Goal: Check status: Check status

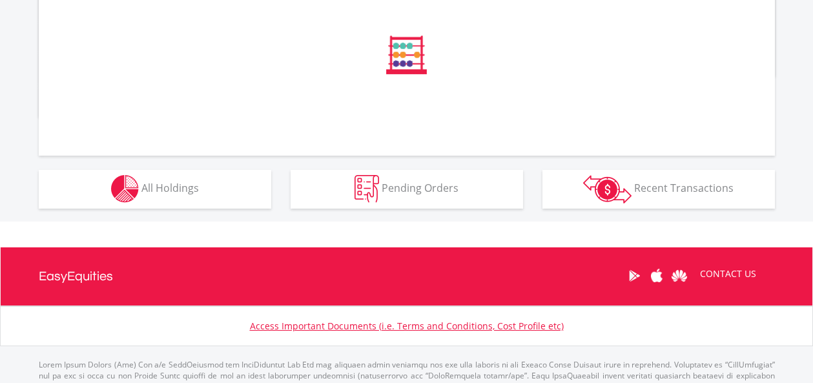
scroll to position [484, 0]
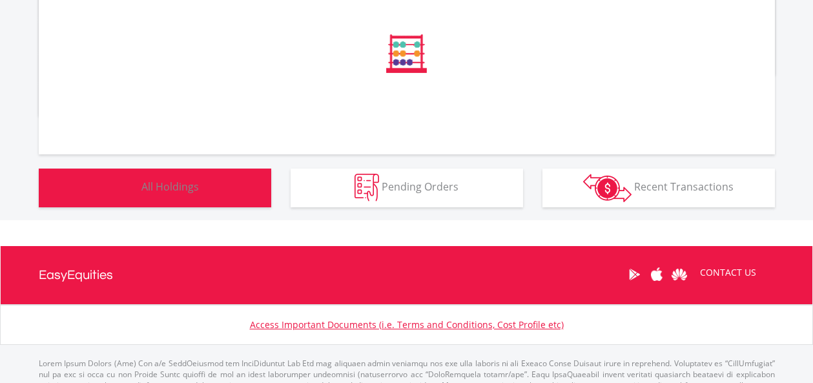
click at [183, 176] on div "﻿ Distribution Current Value Show All" at bounding box center [406, 67] width 865 height 305
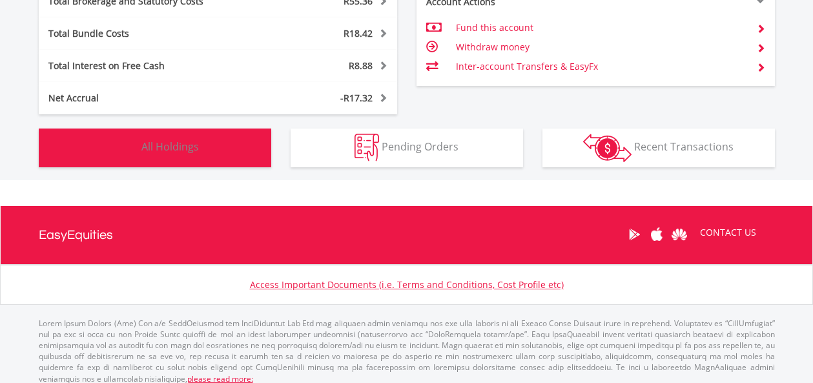
scroll to position [813, 0]
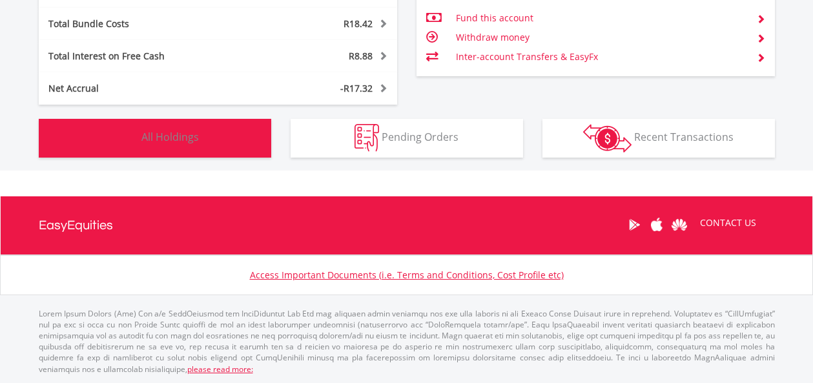
click at [191, 131] on span "All Holdings" at bounding box center [169, 137] width 57 height 14
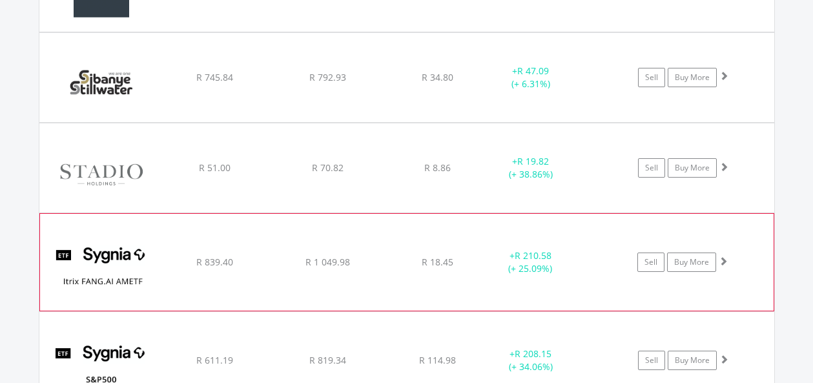
scroll to position [2058, 0]
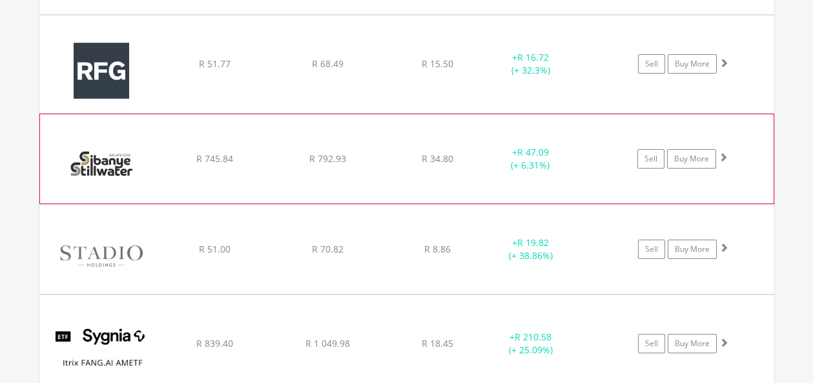
click at [723, 158] on span at bounding box center [723, 156] width 9 height 9
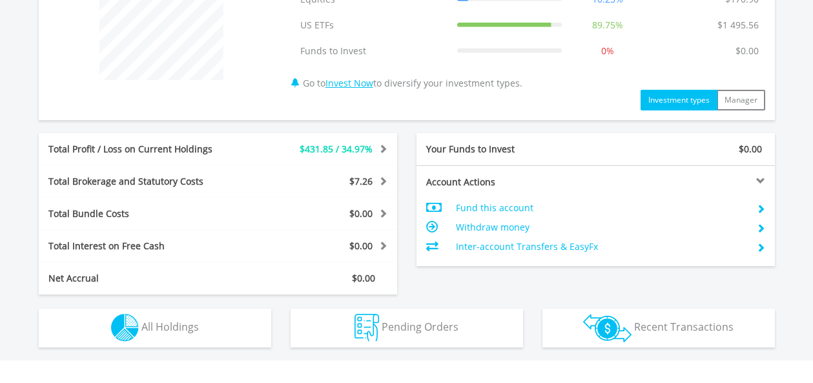
scroll to position [727, 0]
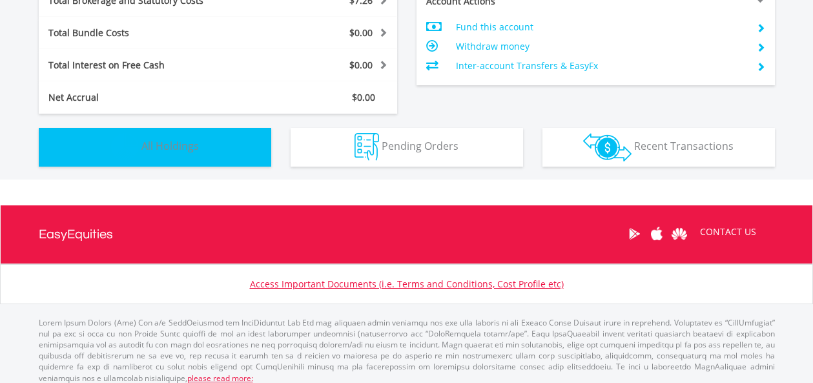
click at [147, 149] on span "All Holdings" at bounding box center [169, 146] width 57 height 14
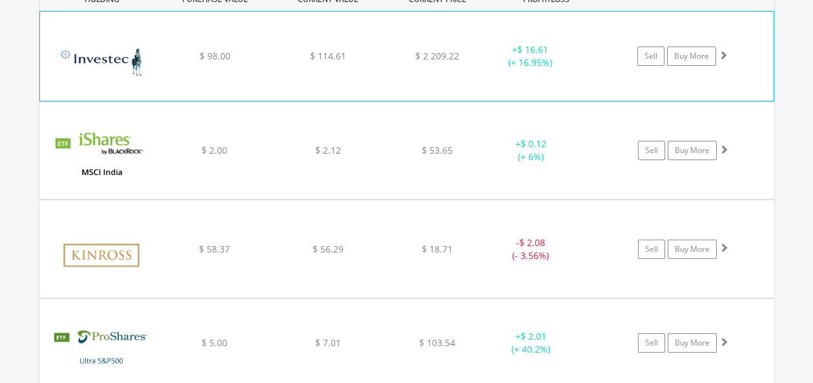
scroll to position [1012, 0]
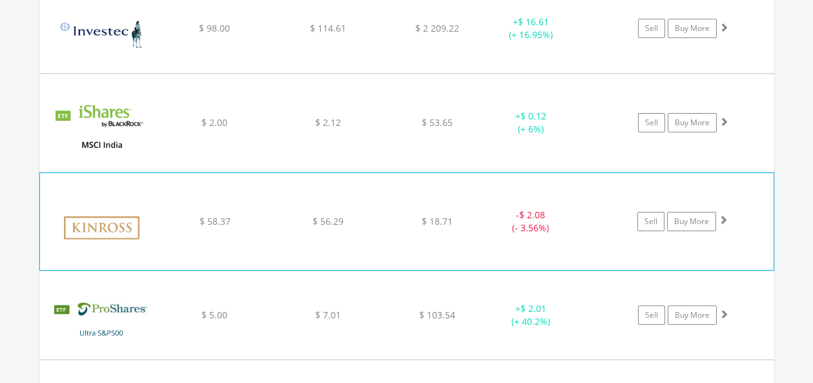
click at [725, 215] on span at bounding box center [723, 219] width 9 height 9
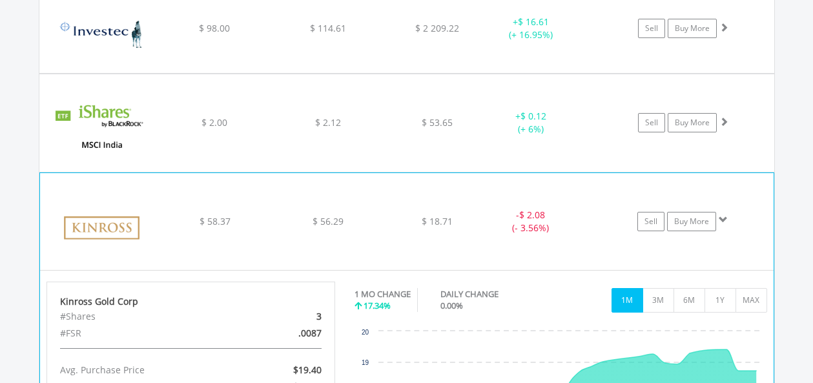
click at [723, 220] on span at bounding box center [723, 219] width 9 height 9
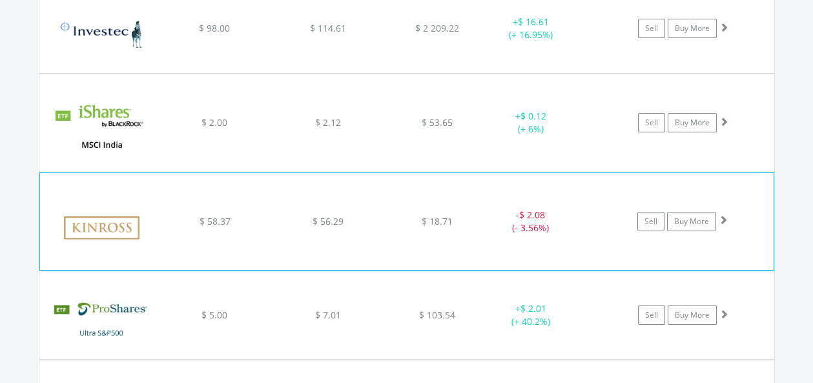
click at [721, 221] on span at bounding box center [723, 219] width 9 height 9
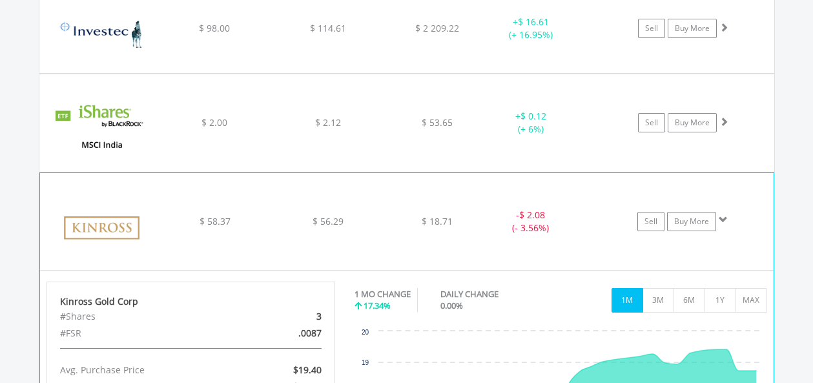
click at [720, 216] on span at bounding box center [723, 219] width 9 height 9
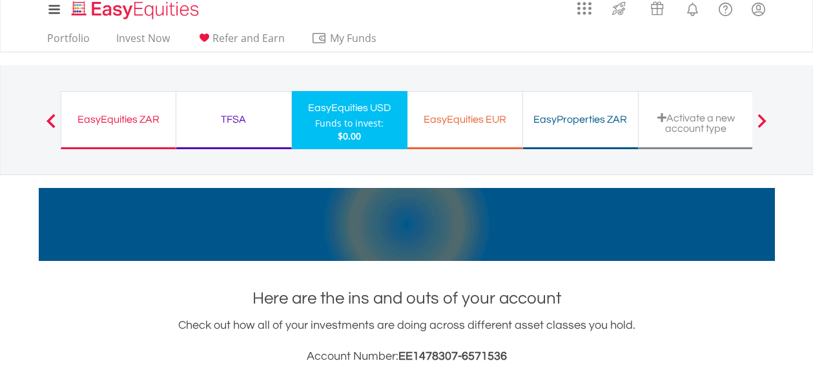
scroll to position [0, 0]
